Goal: Task Accomplishment & Management: Complete application form

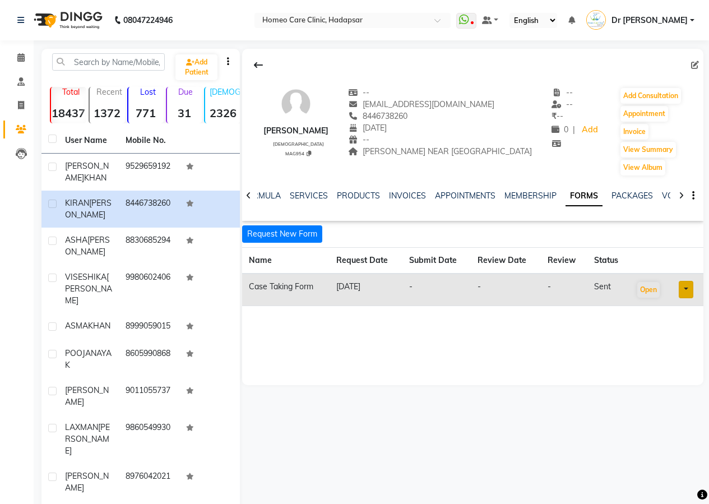
click at [687, 284] on link at bounding box center [686, 289] width 15 height 17
click at [664, 334] on link "Open in staff mode" at bounding box center [653, 331] width 106 height 18
click at [633, 93] on button "Add Consultation" at bounding box center [650, 96] width 61 height 16
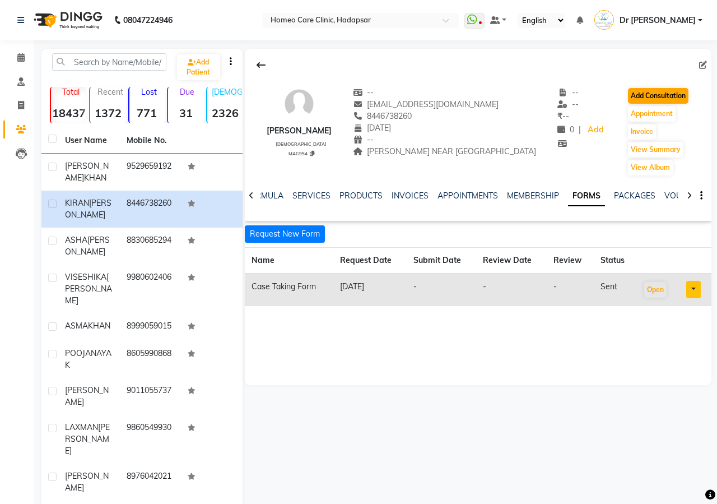
select select "[DEMOGRAPHIC_DATA]"
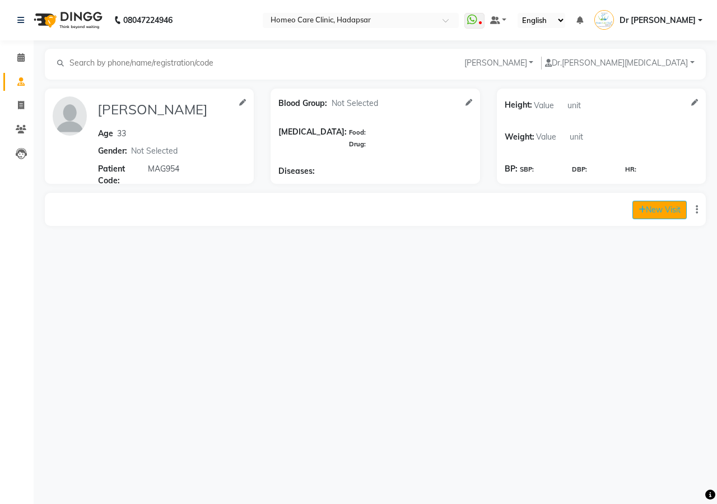
click at [652, 206] on button "New Visit" at bounding box center [660, 210] width 54 height 18
select select "945"
select select "inPerson"
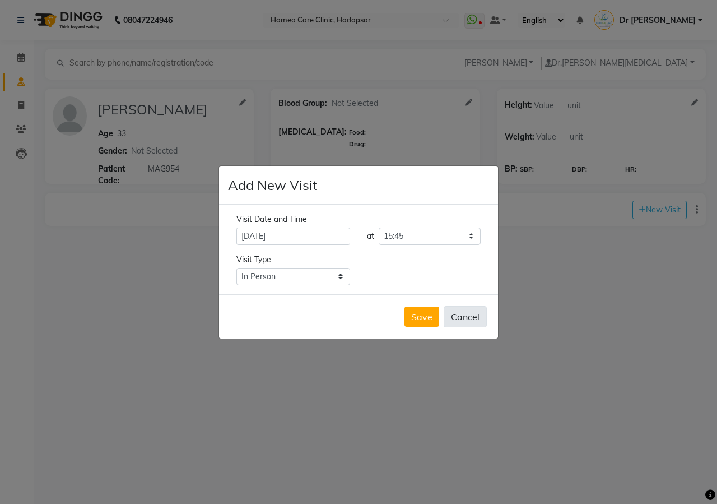
click at [470, 319] on button "Cancel" at bounding box center [465, 316] width 43 height 21
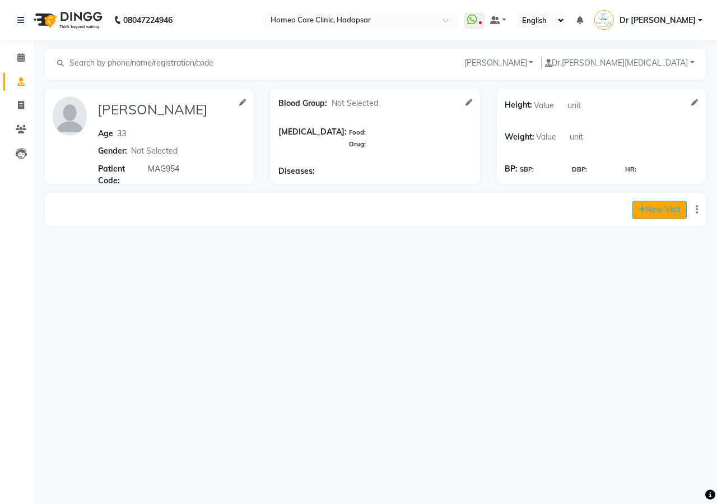
click at [675, 210] on button "New Visit" at bounding box center [660, 210] width 54 height 18
select select "945"
select select "inPerson"
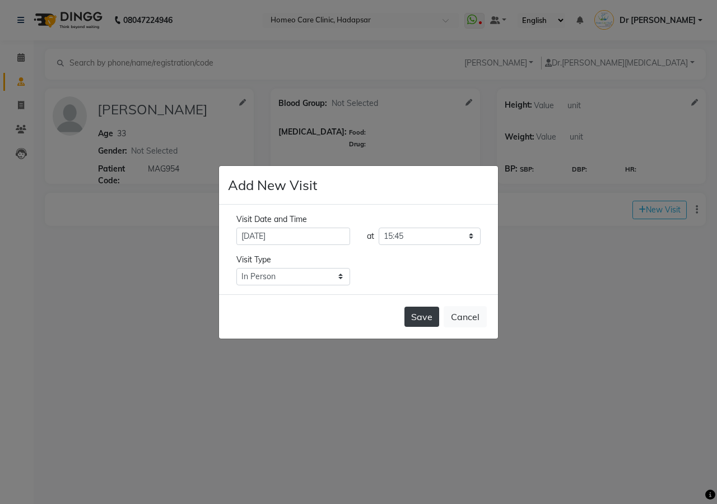
click at [427, 316] on button "Save" at bounding box center [422, 317] width 35 height 20
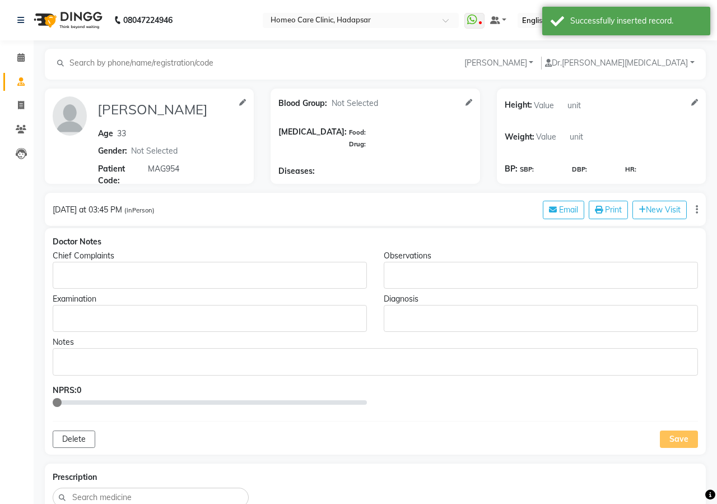
type input "[PERSON_NAME]"
type input "33"
select select "[DEMOGRAPHIC_DATA]"
type input "MAG954"
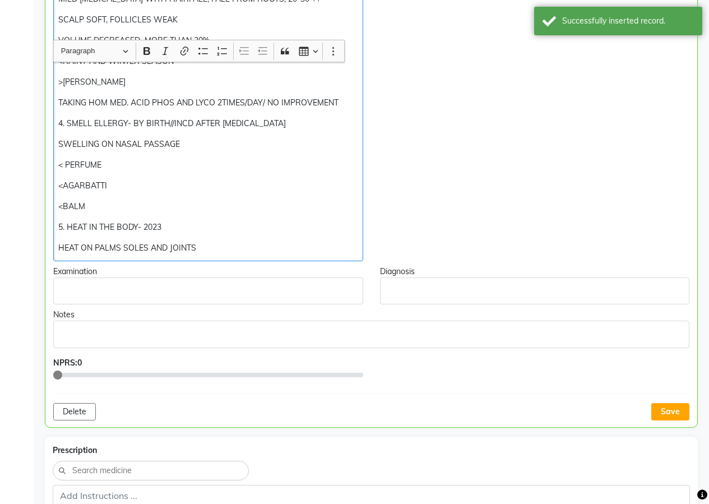
scroll to position [631, 0]
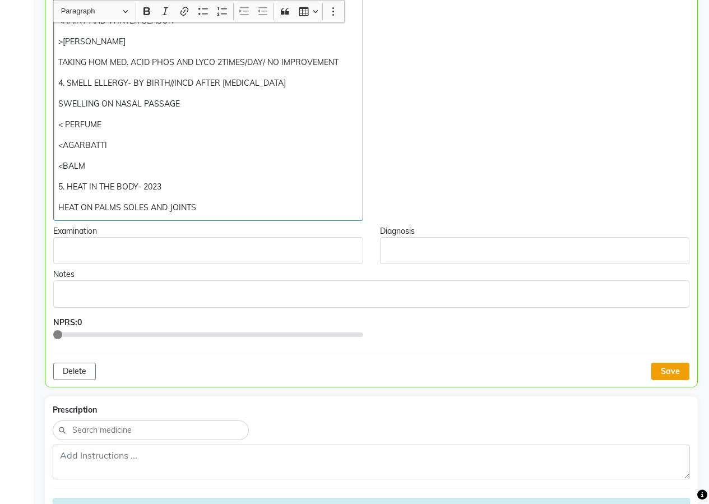
click at [678, 366] on button "Save" at bounding box center [670, 371] width 38 height 17
